Goal: Find specific page/section: Locate a particular part of the current website

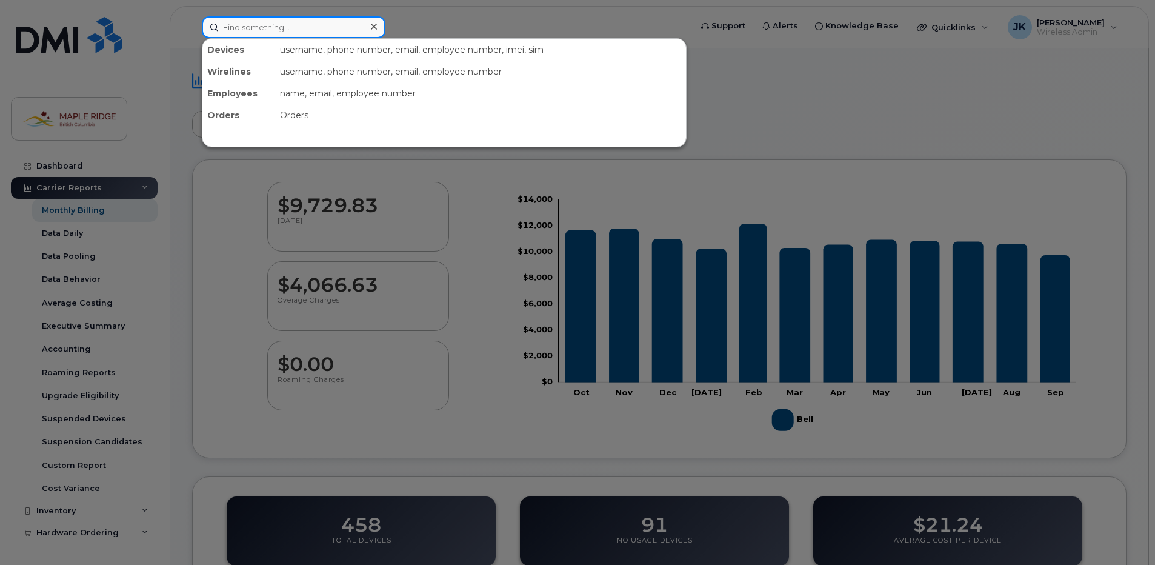
click at [244, 38] on input at bounding box center [294, 27] width 184 height 22
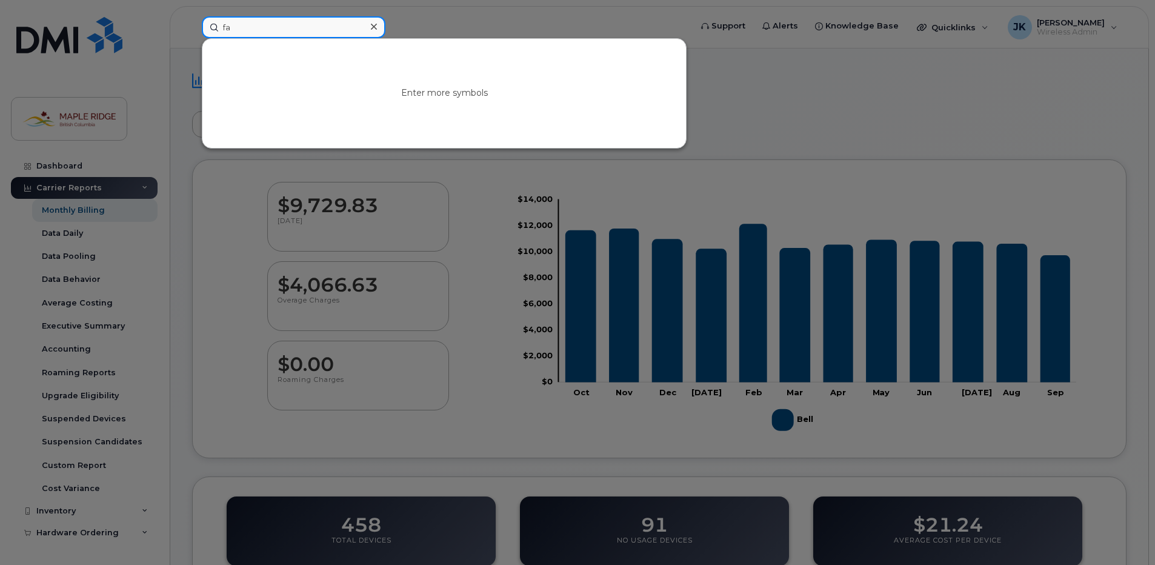
type input "f"
type input "steven"
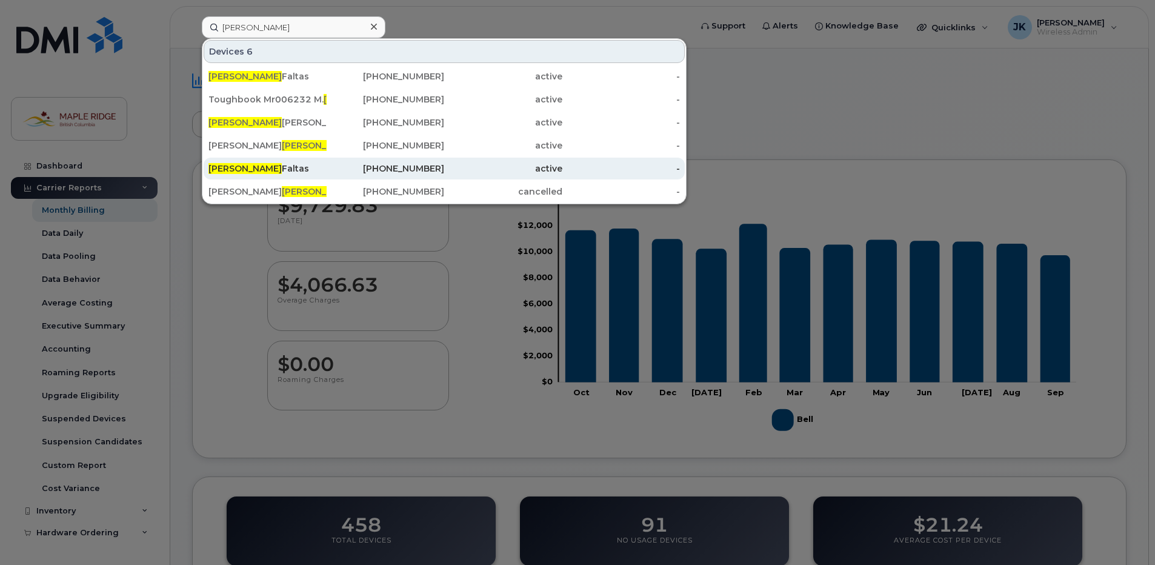
click at [258, 169] on div "Steven Faltas" at bounding box center [267, 168] width 118 height 12
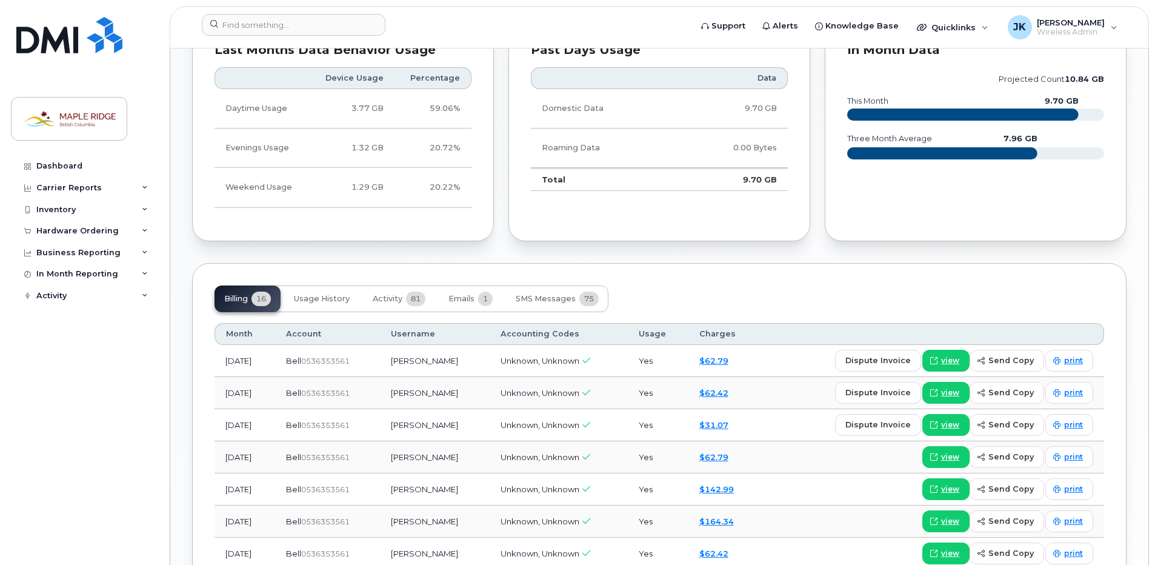
scroll to position [727, 0]
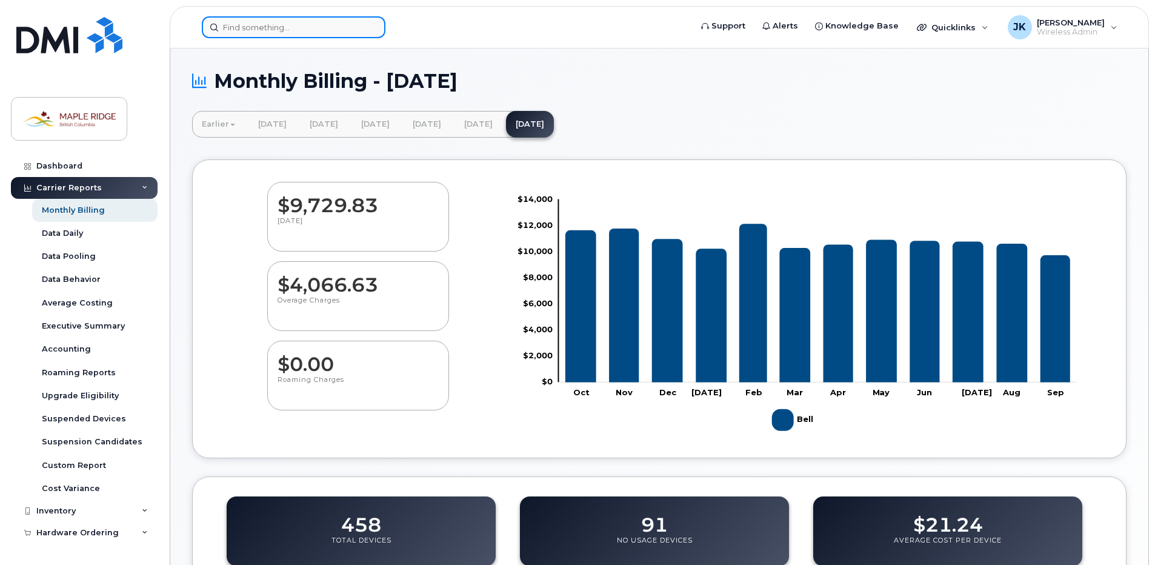
click at [263, 27] on input at bounding box center [294, 27] width 184 height 22
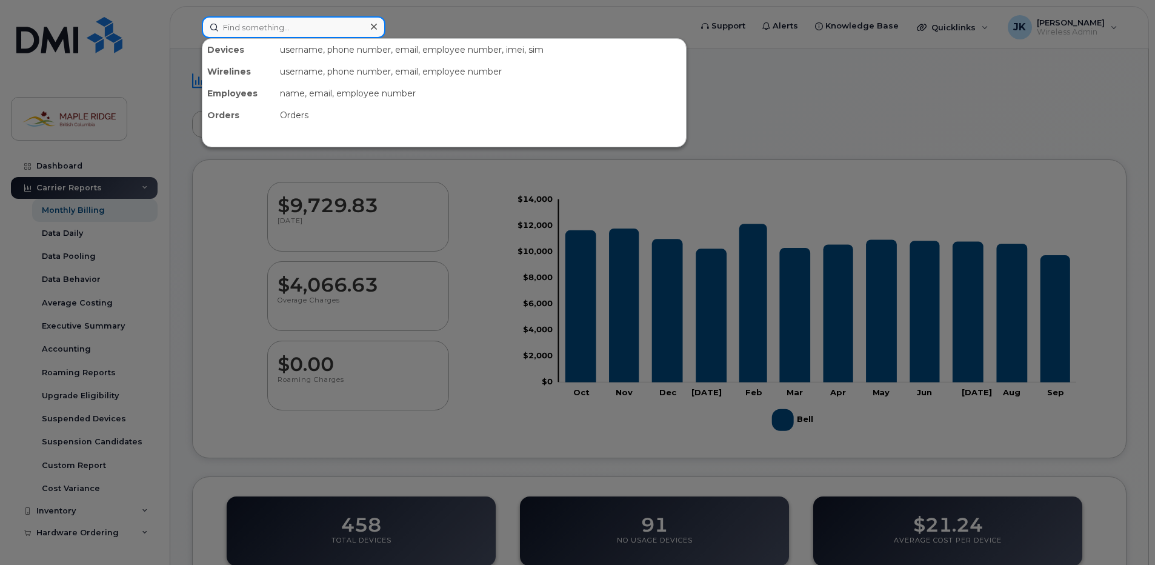
type input "steven"
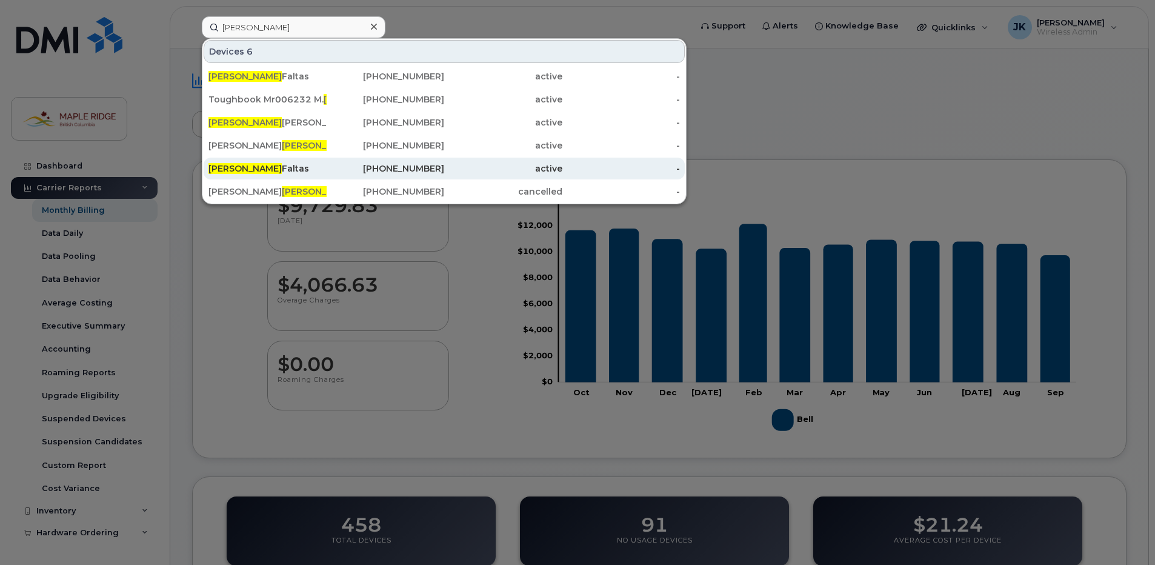
click at [344, 171] on div "[PHONE_NUMBER]" at bounding box center [386, 168] width 118 height 12
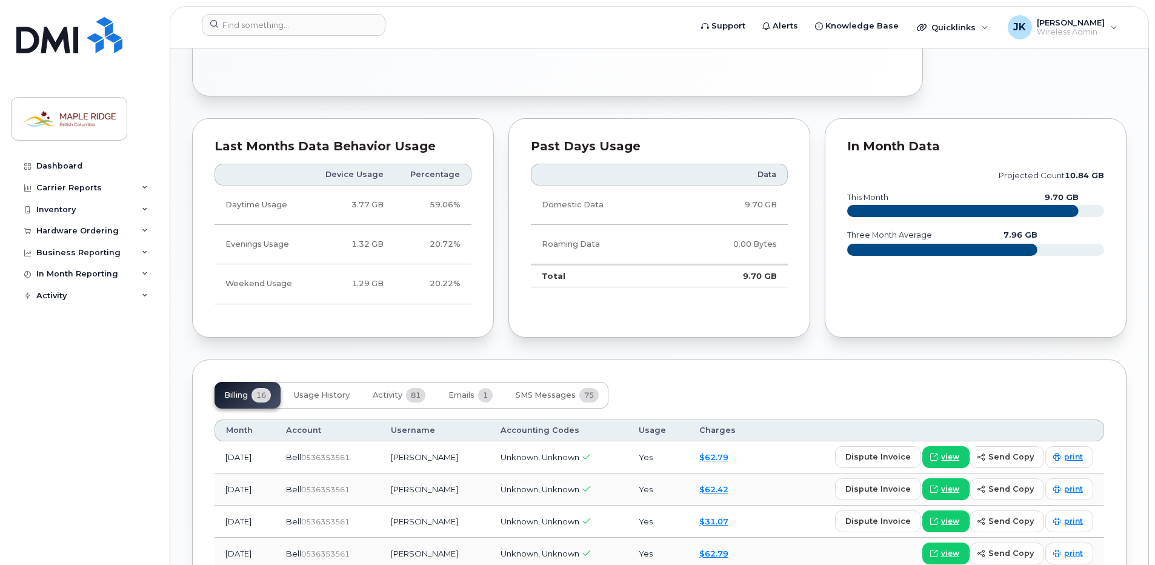
scroll to position [609, 0]
click at [322, 398] on span "Usage History" at bounding box center [322, 396] width 56 height 10
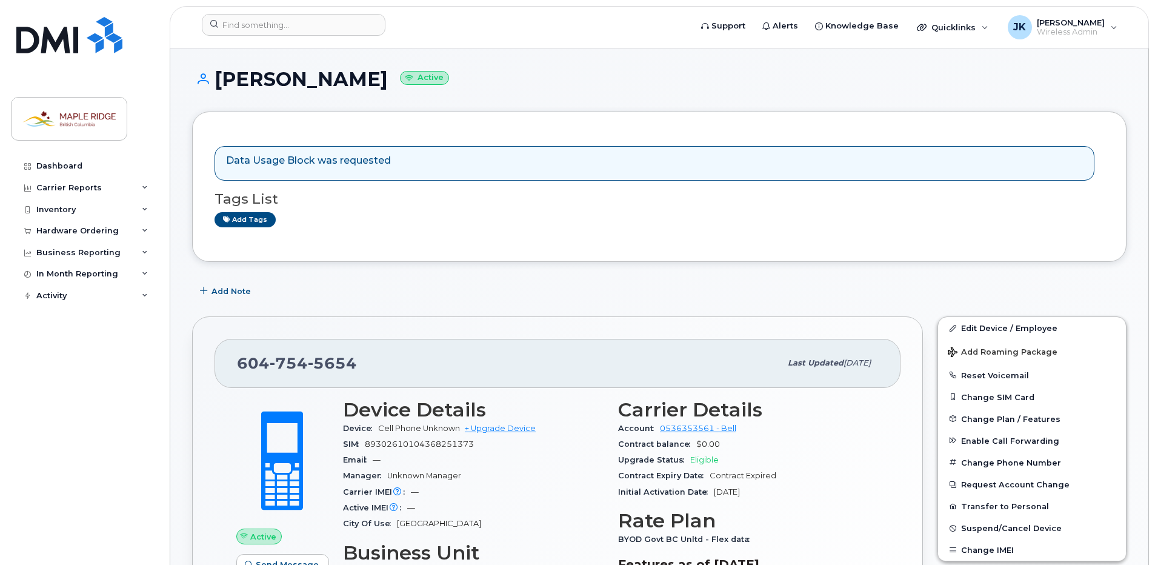
scroll to position [0, 0]
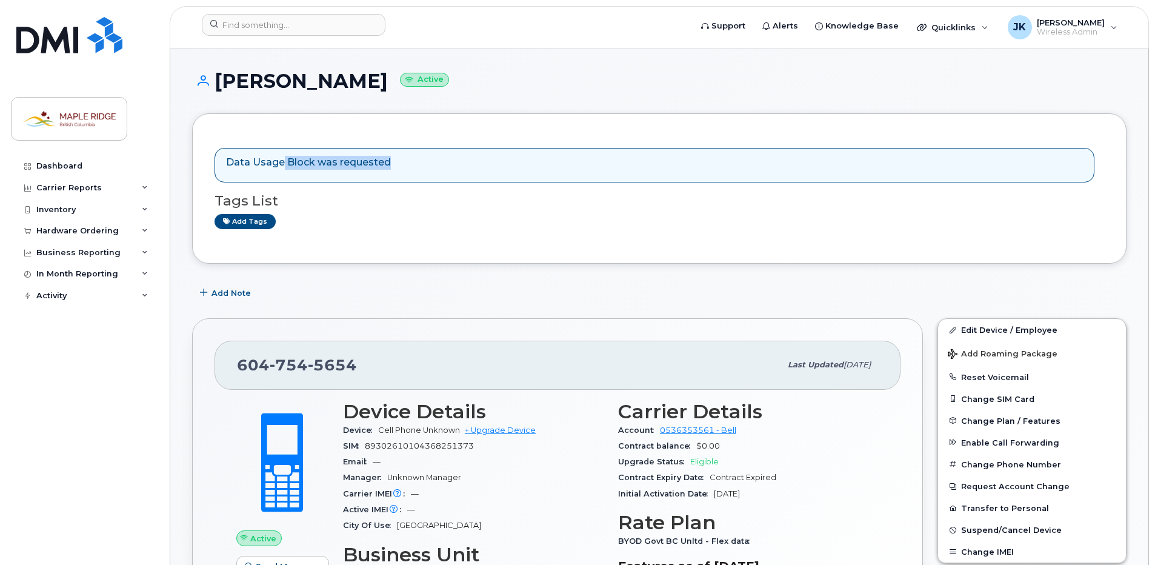
drag, startPoint x: 281, startPoint y: 162, endPoint x: 445, endPoint y: 173, distance: 165.1
click at [445, 173] on div "Data Usage Block was requested" at bounding box center [655, 165] width 880 height 35
click at [437, 234] on div "Data Usage Block was requested Tags List Add tags" at bounding box center [660, 188] width 890 height 105
